Goal: Navigation & Orientation: Find specific page/section

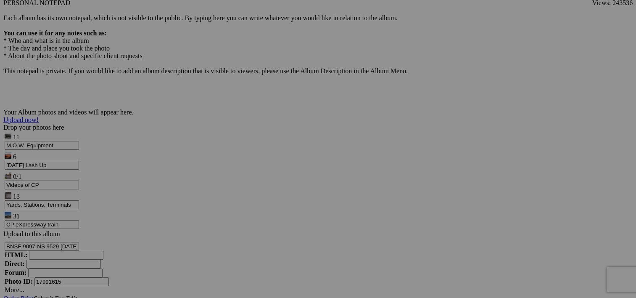
scroll to position [6410, 0]
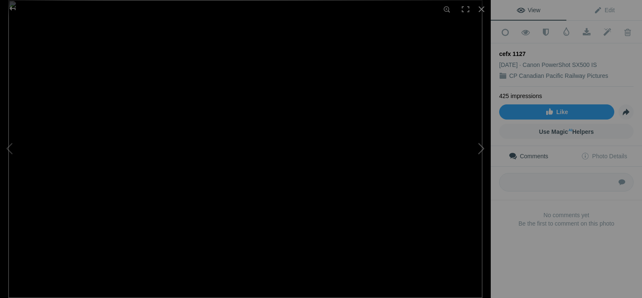
click at [479, 153] on button at bounding box center [459, 148] width 63 height 107
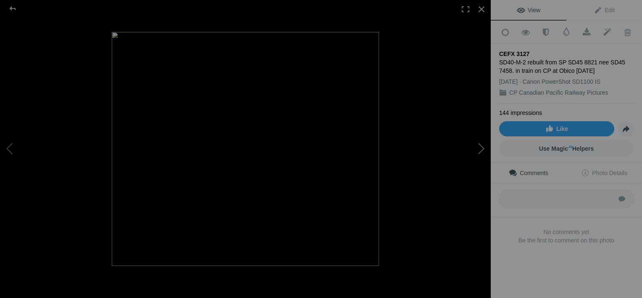
click at [479, 153] on button at bounding box center [459, 148] width 63 height 107
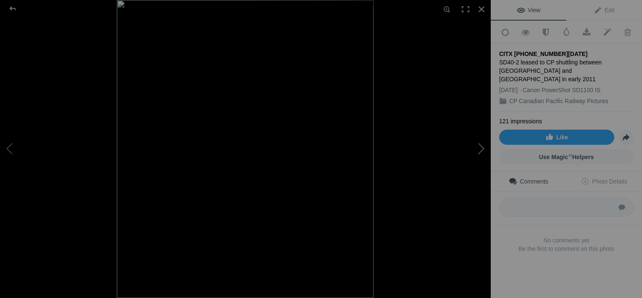
click at [479, 153] on button at bounding box center [459, 148] width 63 height 107
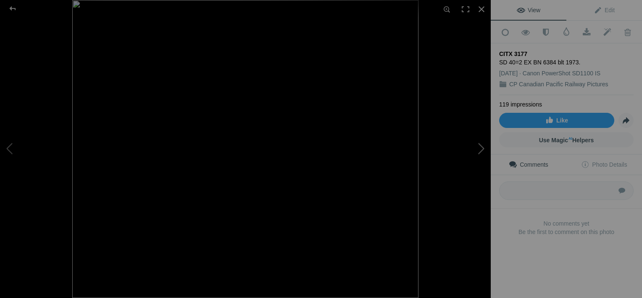
click at [479, 153] on button at bounding box center [459, 148] width 63 height 107
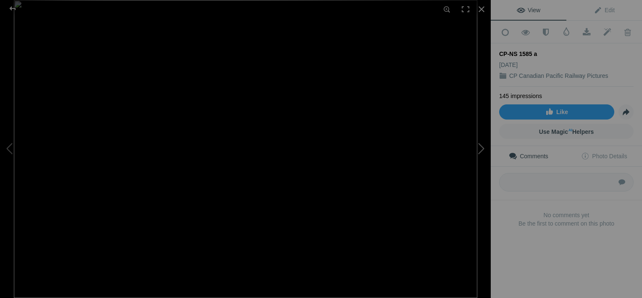
click at [481, 150] on button at bounding box center [459, 148] width 63 height 107
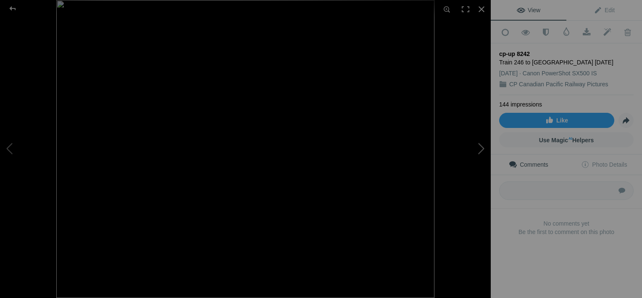
click at [481, 150] on button at bounding box center [459, 148] width 63 height 107
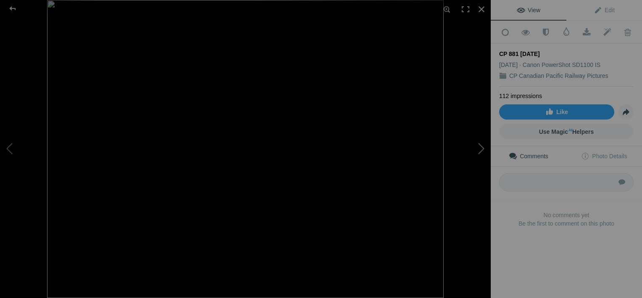
click at [481, 150] on button at bounding box center [459, 148] width 63 height 107
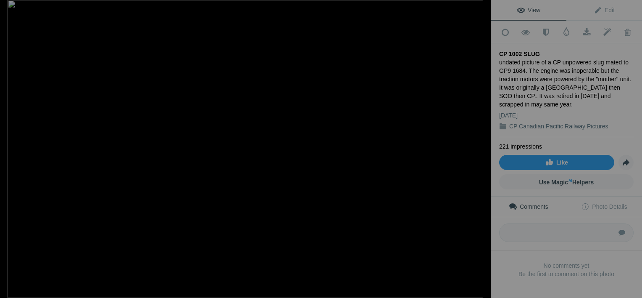
click at [481, 150] on button at bounding box center [459, 148] width 63 height 107
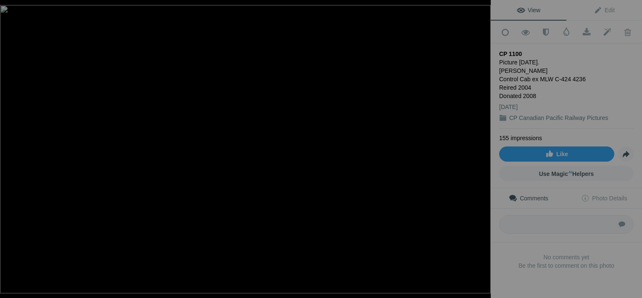
click at [481, 150] on button at bounding box center [459, 148] width 63 height 107
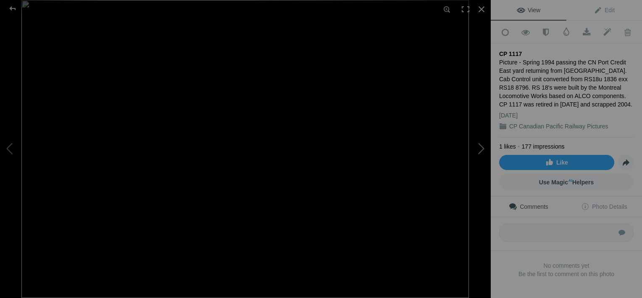
click at [480, 151] on button at bounding box center [459, 148] width 63 height 107
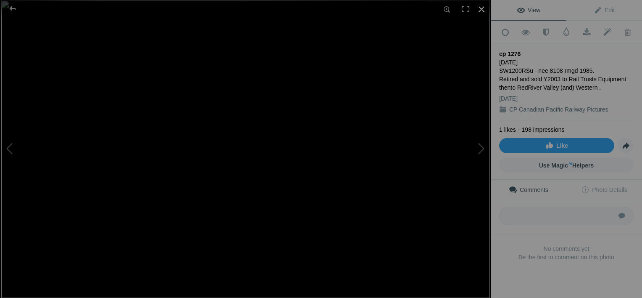
click at [483, 5] on div at bounding box center [481, 9] width 18 height 18
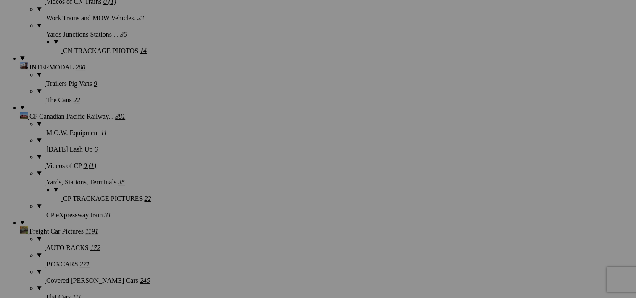
scroll to position [0, 0]
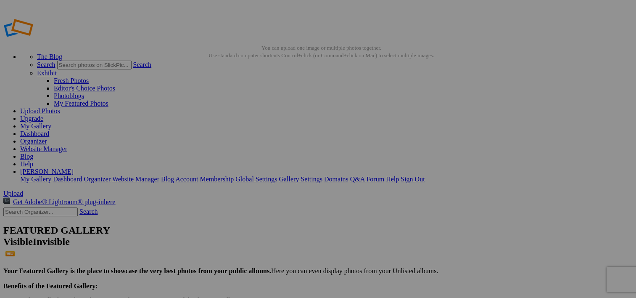
click at [47, 137] on link "Organizer" at bounding box center [33, 140] width 27 height 7
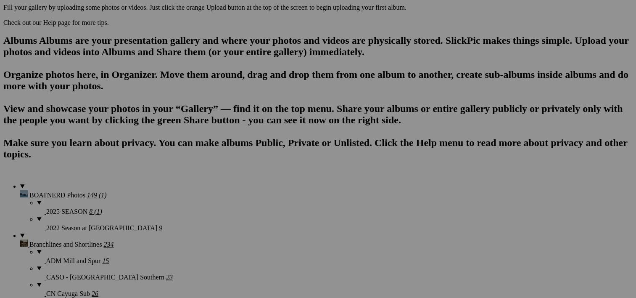
scroll to position [511, 0]
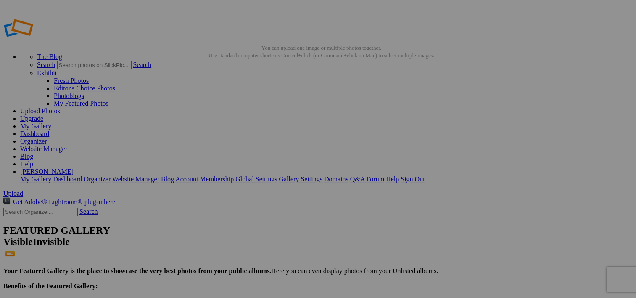
click at [47, 137] on link "Organizer" at bounding box center [33, 140] width 27 height 7
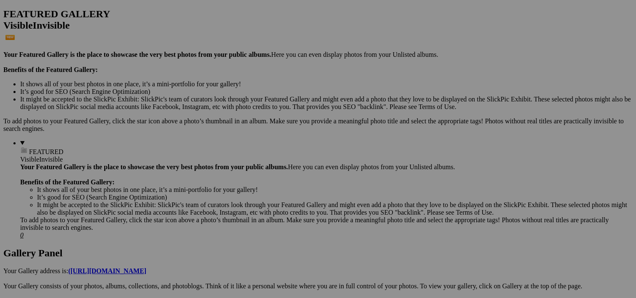
scroll to position [214, 0]
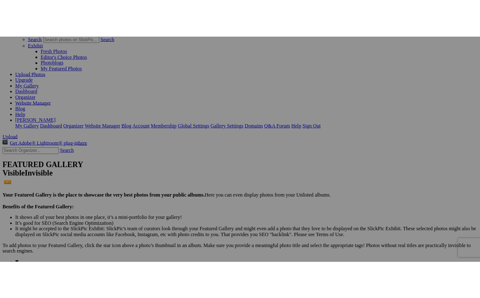
scroll to position [54, 0]
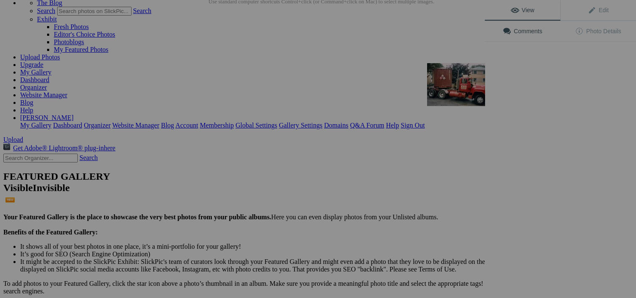
click at [459, 86] on img at bounding box center [458, 84] width 63 height 43
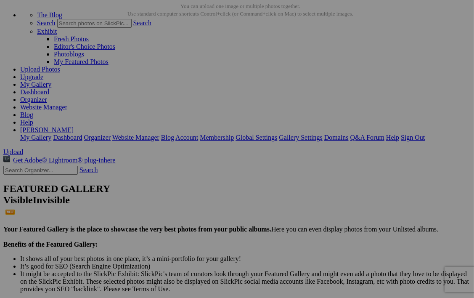
scroll to position [54, 0]
